Goal: Task Accomplishment & Management: Use online tool/utility

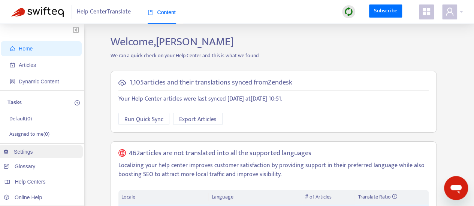
click at [19, 152] on link "Settings" at bounding box center [18, 152] width 29 height 6
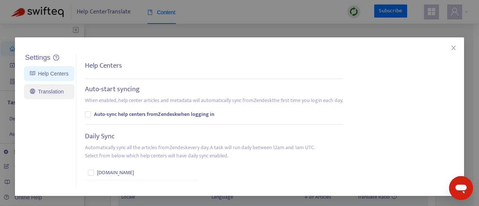
click at [52, 95] on link "Translation" at bounding box center [47, 92] width 34 height 6
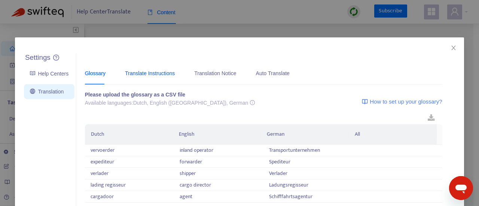
click at [139, 75] on div "Translate Instructions" at bounding box center [150, 73] width 50 height 8
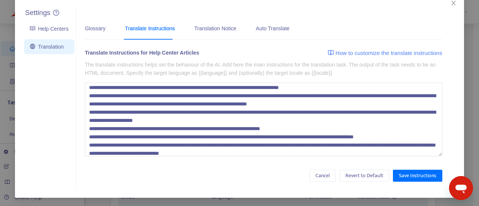
scroll to position [49, 0]
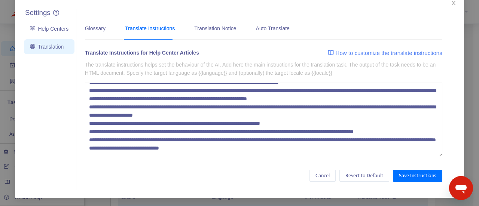
click at [200, 143] on textarea at bounding box center [264, 120] width 358 height 74
click at [203, 148] on textarea at bounding box center [264, 120] width 358 height 74
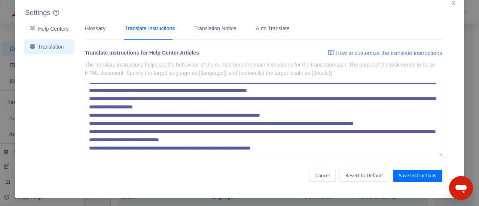
scroll to position [58, 0]
drag, startPoint x: 283, startPoint y: 152, endPoint x: 264, endPoint y: 152, distance: 19.1
click at [264, 152] on textarea at bounding box center [264, 120] width 358 height 74
click at [202, 148] on textarea at bounding box center [264, 120] width 358 height 74
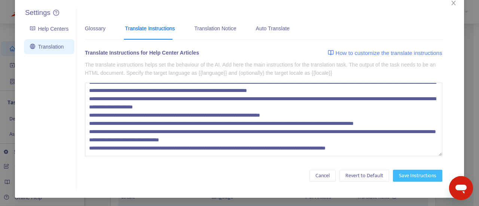
click at [415, 174] on span "Save Instructions" at bounding box center [417, 176] width 37 height 8
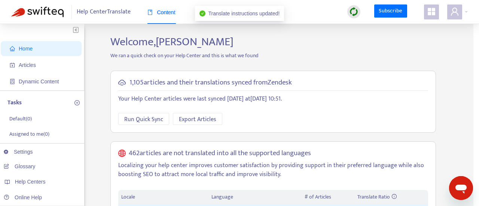
scroll to position [7, 0]
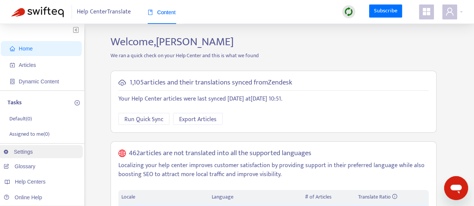
click at [33, 149] on link "Settings" at bounding box center [18, 152] width 29 height 6
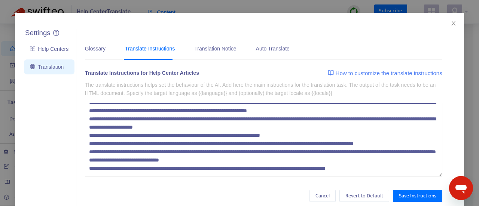
scroll to position [45, 0]
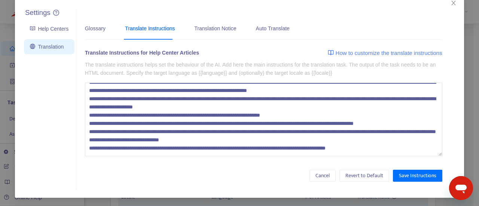
drag, startPoint x: 377, startPoint y: 149, endPoint x: 130, endPoint y: 147, distance: 247.1
click at [130, 147] on textarea at bounding box center [264, 120] width 358 height 74
click at [204, 147] on textarea at bounding box center [264, 120] width 358 height 74
type textarea "**********"
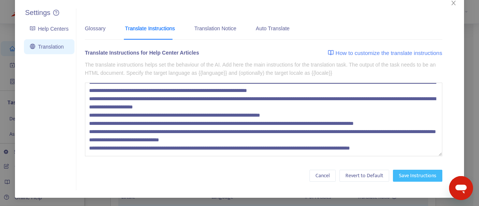
click at [430, 170] on button "Save Instructions" at bounding box center [417, 176] width 49 height 12
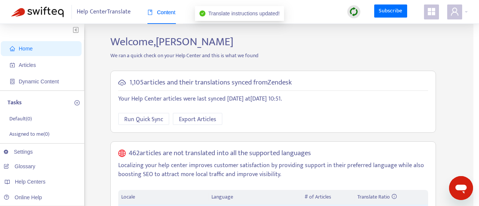
scroll to position [7, 0]
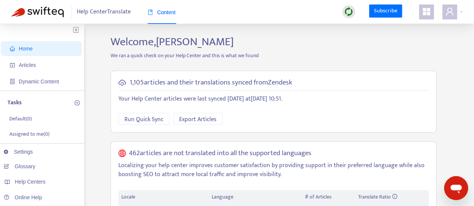
drag, startPoint x: 41, startPoint y: 68, endPoint x: 64, endPoint y: 74, distance: 24.0
click at [41, 68] on span "Articles" at bounding box center [43, 65] width 66 height 15
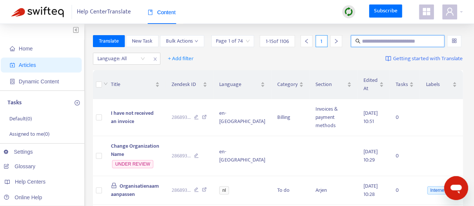
click at [398, 44] on input "text" at bounding box center [398, 41] width 72 height 8
type input "*******"
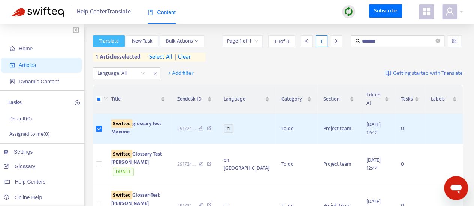
click at [118, 42] on span "Translate" at bounding box center [109, 41] width 20 height 8
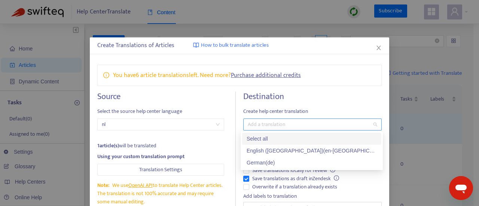
click at [293, 122] on div at bounding box center [308, 124] width 127 height 9
click at [276, 151] on div "English ([GEOGRAPHIC_DATA]) ( en-gb )" at bounding box center [312, 151] width 130 height 8
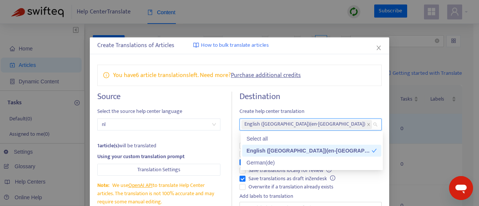
click at [347, 70] on div "You have 6 article translations left. Need more? Purchase additional credits" at bounding box center [239, 75] width 285 height 21
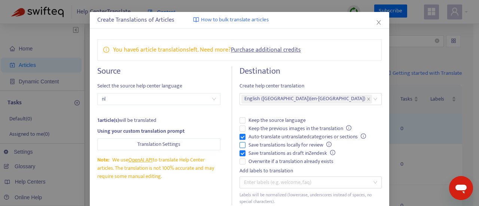
scroll to position [37, 0]
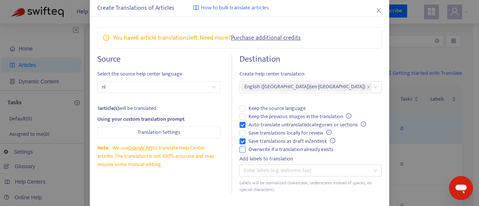
click at [306, 149] on span "Overwrite if a translation already exists" at bounding box center [291, 150] width 91 height 8
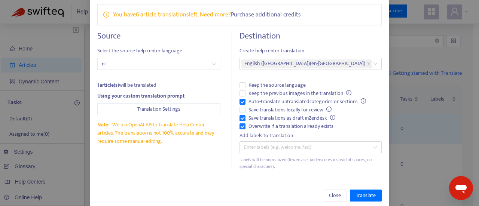
scroll to position [72, 0]
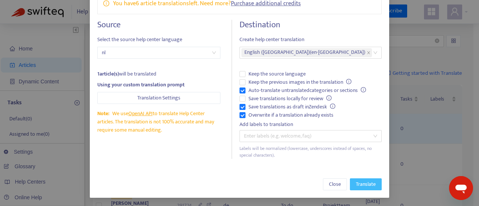
click at [360, 183] on span "Translate" at bounding box center [366, 184] width 20 height 8
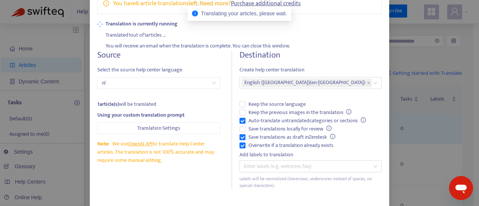
scroll to position [0, 0]
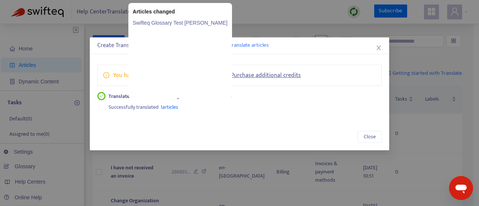
click at [176, 20] on link "Swifteq Glossary Test [PERSON_NAME]" at bounding box center [180, 23] width 95 height 8
